Goal: Transaction & Acquisition: Subscribe to service/newsletter

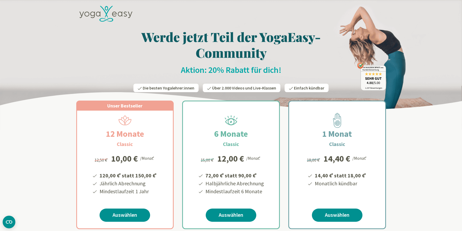
click at [98, 10] on icon at bounding box center [105, 14] width 53 height 16
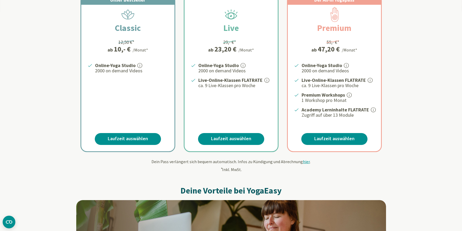
scroll to position [122, 0]
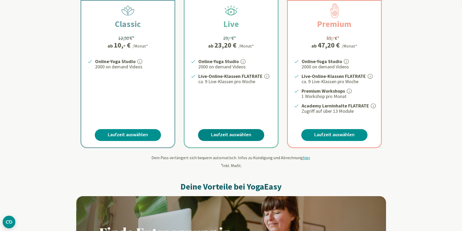
click at [239, 133] on link "Laufzeit auswählen" at bounding box center [231, 135] width 66 height 12
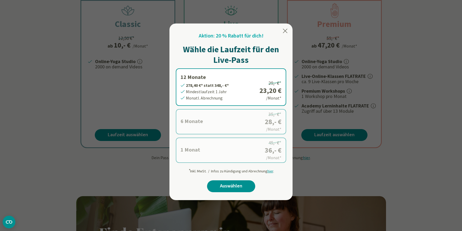
click at [285, 30] on icon at bounding box center [285, 31] width 6 height 6
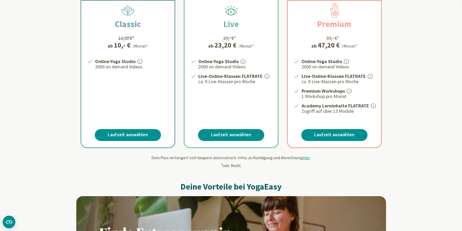
click at [329, 131] on link "Laufzeit auswählen" at bounding box center [334, 135] width 66 height 12
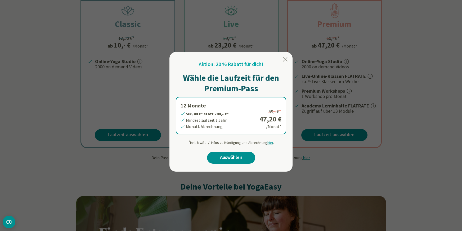
click at [285, 58] on icon at bounding box center [285, 59] width 6 height 6
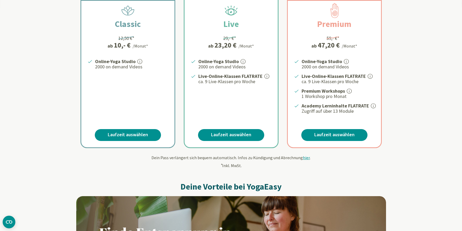
scroll to position [0, 0]
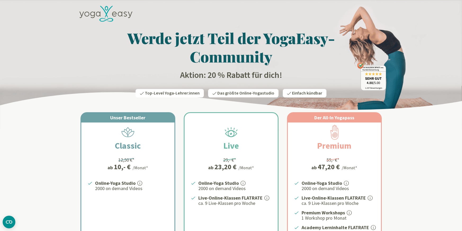
click at [107, 9] on icon at bounding box center [106, 8] width 3 height 4
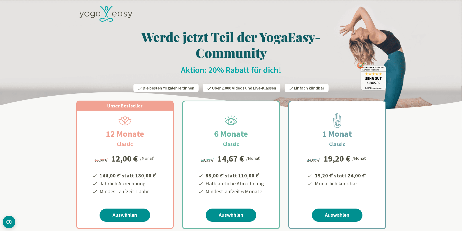
click at [94, 17] on icon at bounding box center [92, 15] width 5 height 6
click at [93, 6] on icon at bounding box center [105, 14] width 53 height 16
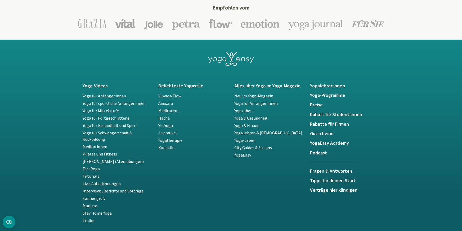
scroll to position [983, 0]
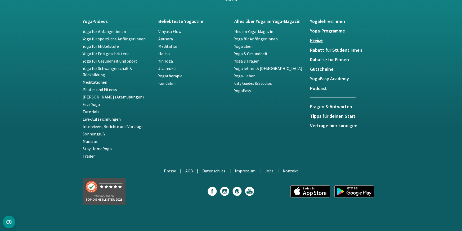
click at [316, 41] on h5 "Preise" at bounding box center [345, 40] width 70 height 5
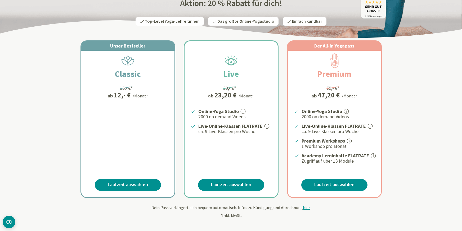
scroll to position [73, 0]
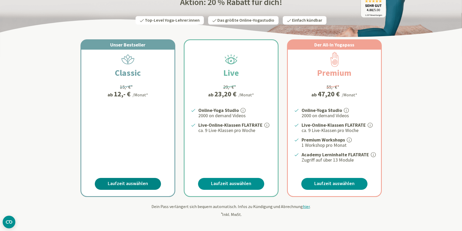
click at [132, 184] on link "Laufzeit auswählen" at bounding box center [128, 184] width 66 height 12
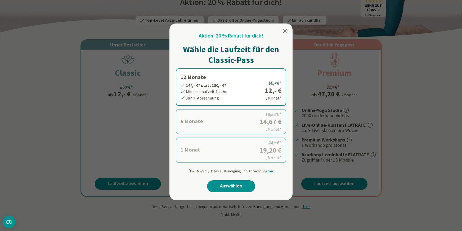
click at [284, 31] on icon at bounding box center [285, 31] width 6 height 6
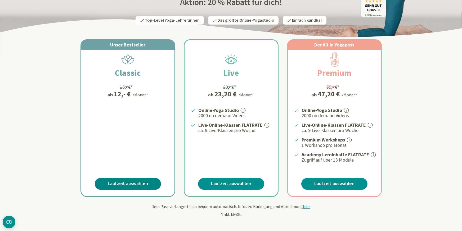
click at [123, 185] on link "Laufzeit auswählen" at bounding box center [128, 184] width 66 height 12
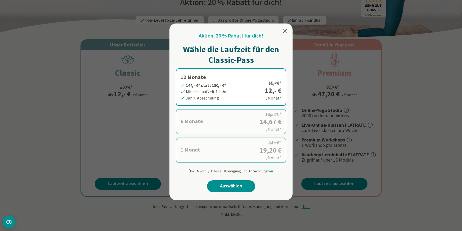
click at [282, 31] on icon at bounding box center [285, 31] width 6 height 6
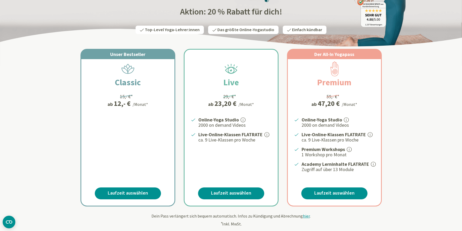
scroll to position [64, 0]
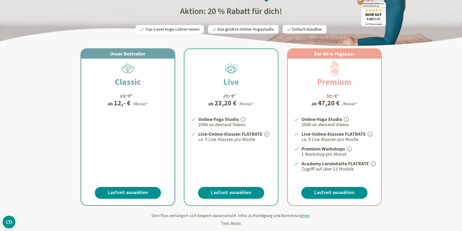
click at [235, 184] on div "Live 29,- €* ab 23,20 € /Monat* Online-Yoga Studio 2000 on demand Videos Live-O…" at bounding box center [230, 127] width 93 height 156
click at [227, 193] on link "Laufzeit auswählen" at bounding box center [231, 193] width 66 height 12
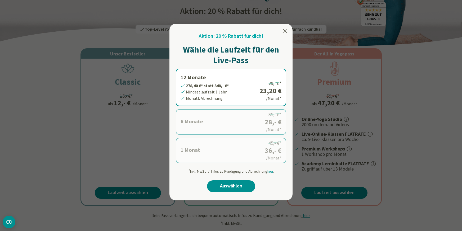
click at [285, 31] on icon at bounding box center [285, 31] width 4 height 4
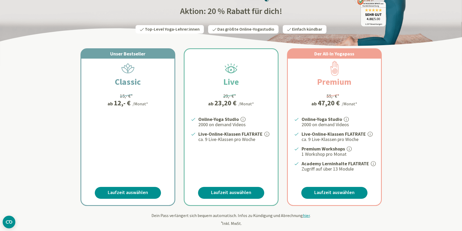
scroll to position [0, 0]
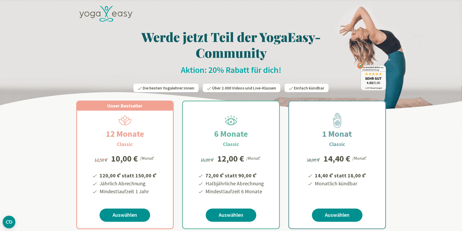
click at [107, 14] on icon at bounding box center [105, 14] width 53 height 16
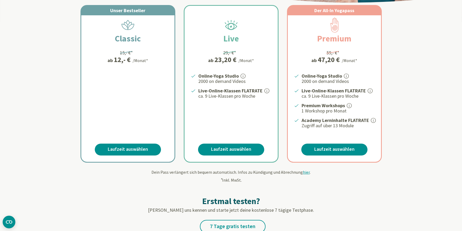
scroll to position [116, 0]
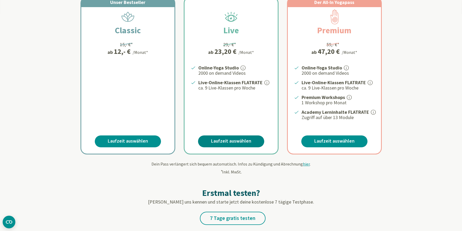
click at [228, 142] on link "Laufzeit auswählen" at bounding box center [231, 142] width 66 height 12
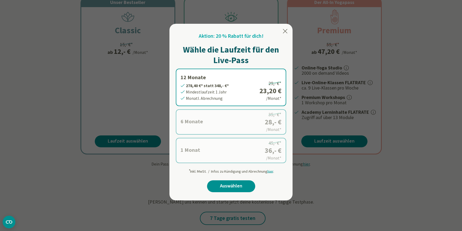
click at [284, 31] on icon at bounding box center [285, 31] width 4 height 4
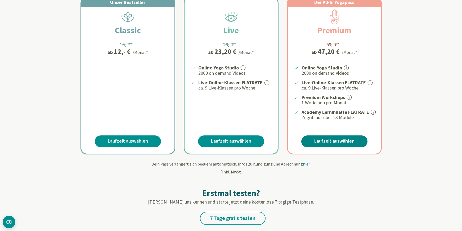
click at [338, 141] on link "Laufzeit auswählen" at bounding box center [334, 142] width 66 height 12
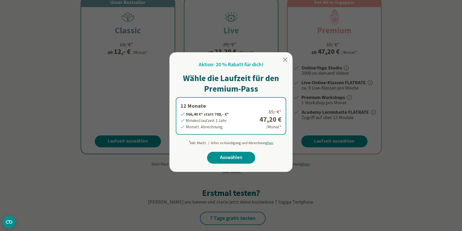
click at [284, 60] on icon at bounding box center [285, 59] width 4 height 4
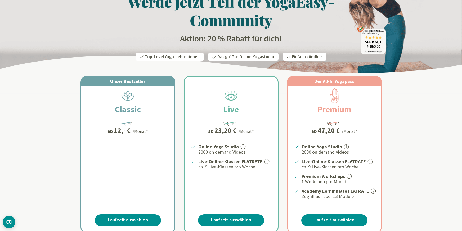
scroll to position [38, 0]
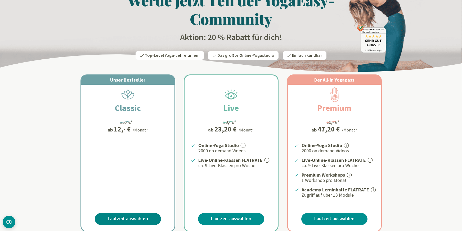
click at [126, 217] on link "Laufzeit auswählen" at bounding box center [128, 219] width 66 height 12
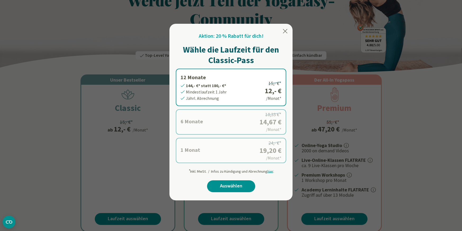
click at [285, 30] on icon at bounding box center [285, 31] width 4 height 4
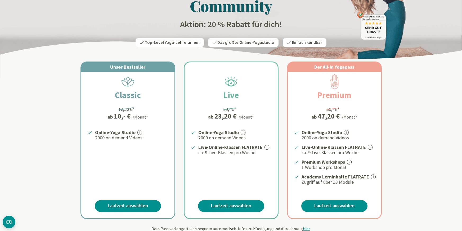
scroll to position [52, 0]
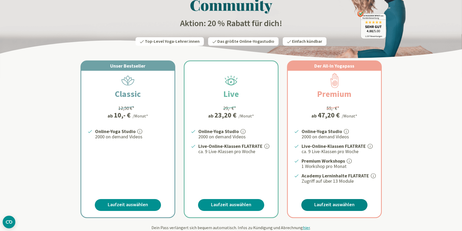
click at [335, 206] on link "Laufzeit auswählen" at bounding box center [334, 205] width 66 height 12
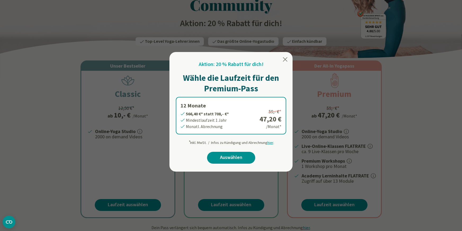
click at [285, 61] on icon at bounding box center [285, 59] width 6 height 6
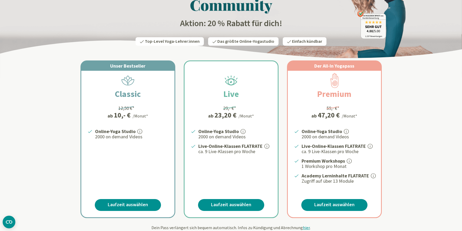
scroll to position [0, 0]
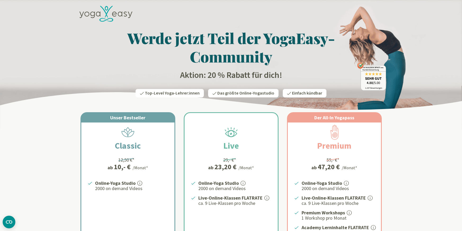
click at [105, 16] on icon at bounding box center [105, 14] width 53 height 16
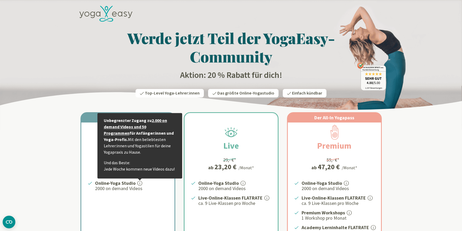
drag, startPoint x: 89, startPoint y: 177, endPoint x: 149, endPoint y: 191, distance: 61.6
click at [149, 191] on div "Unser Bestseller Classic 12,50 €* ab 10,- € /Monat* Online-Yoga Studio Unbegren…" at bounding box center [127, 191] width 93 height 156
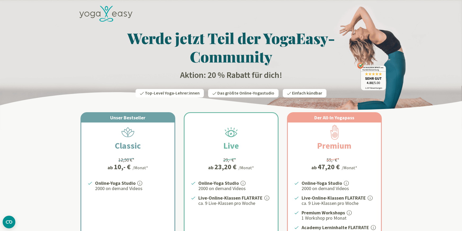
click at [149, 191] on p "2000 on demand Videos" at bounding box center [131, 189] width 73 height 6
drag, startPoint x: 149, startPoint y: 191, endPoint x: 95, endPoint y: 184, distance: 54.2
click at [95, 184] on li "Online-Yoga Studio 2000 on demand Videos" at bounding box center [131, 186] width 74 height 12
